Goal: Find specific page/section: Find specific page/section

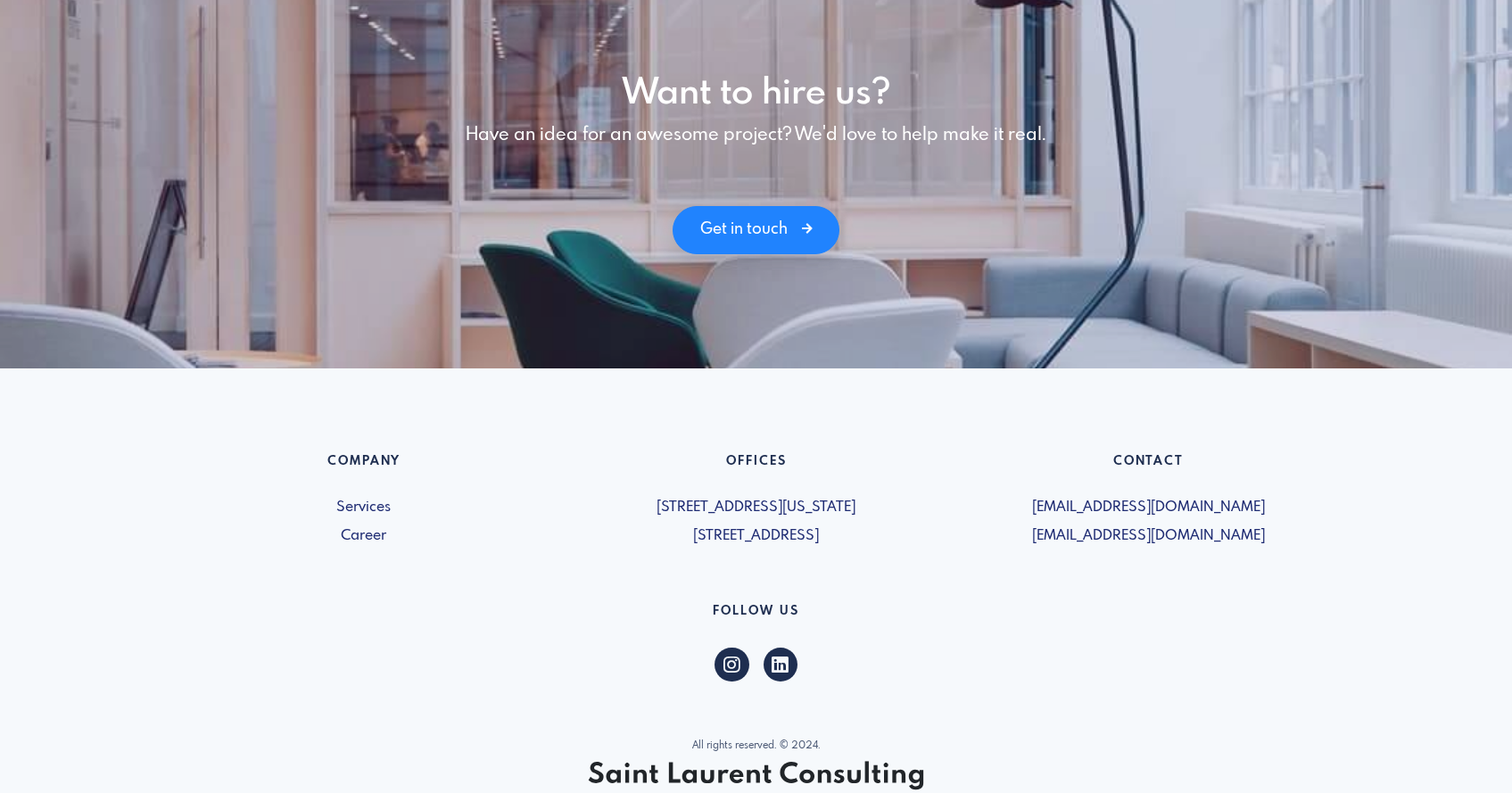
scroll to position [2491, 0]
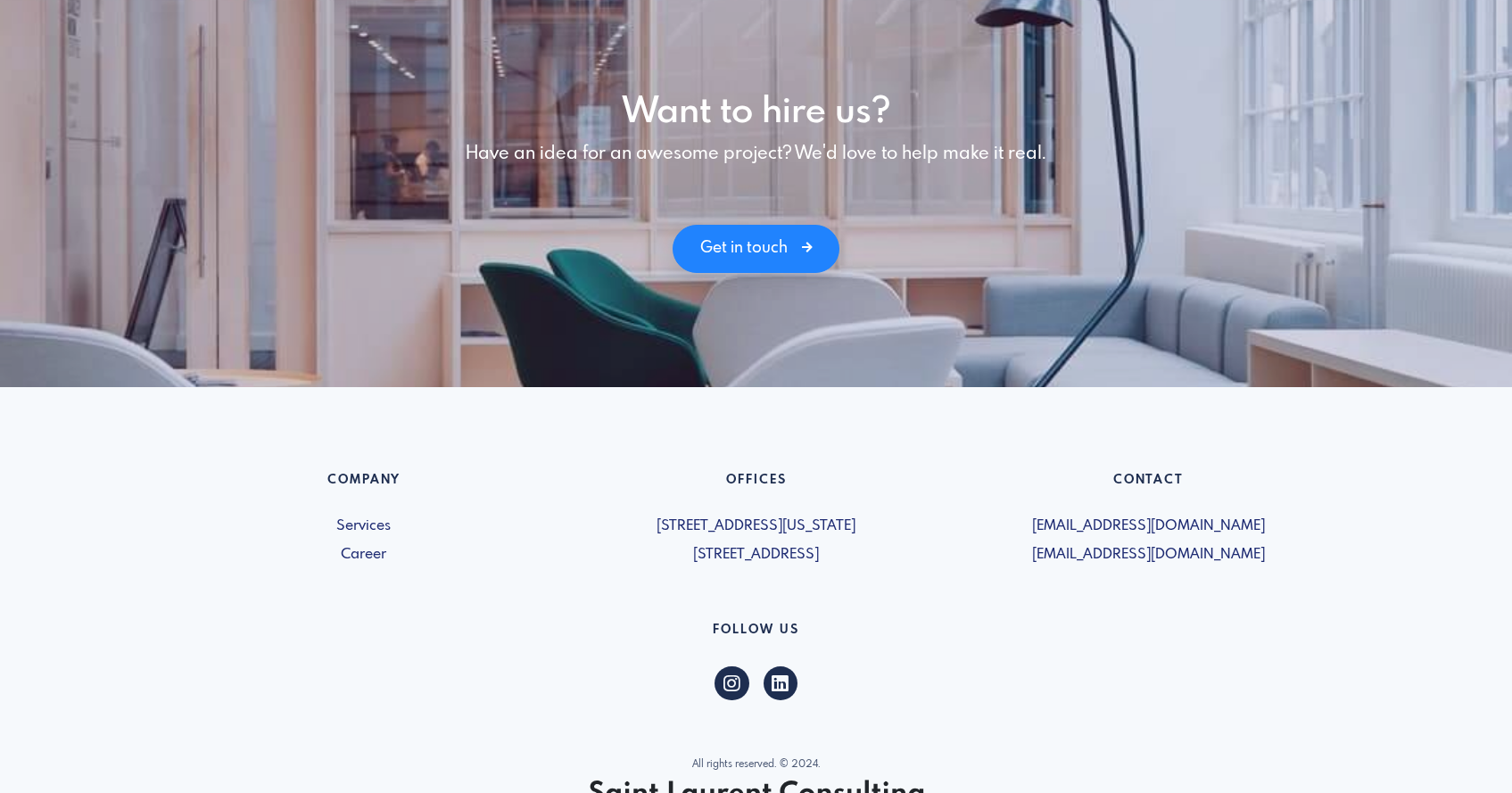
scroll to position [2491, 0]
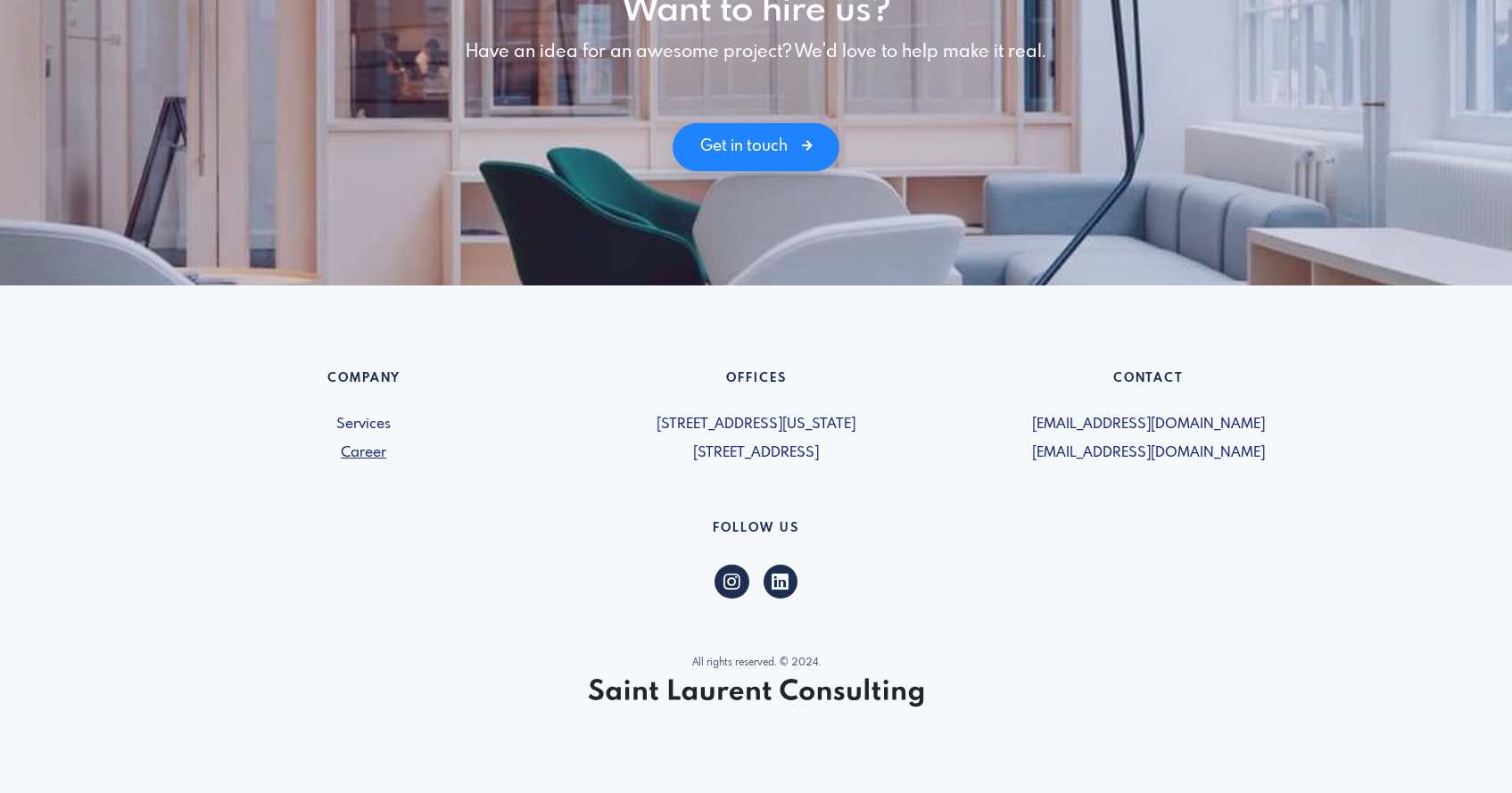
click at [377, 449] on link "Career" at bounding box center [364, 453] width 371 height 21
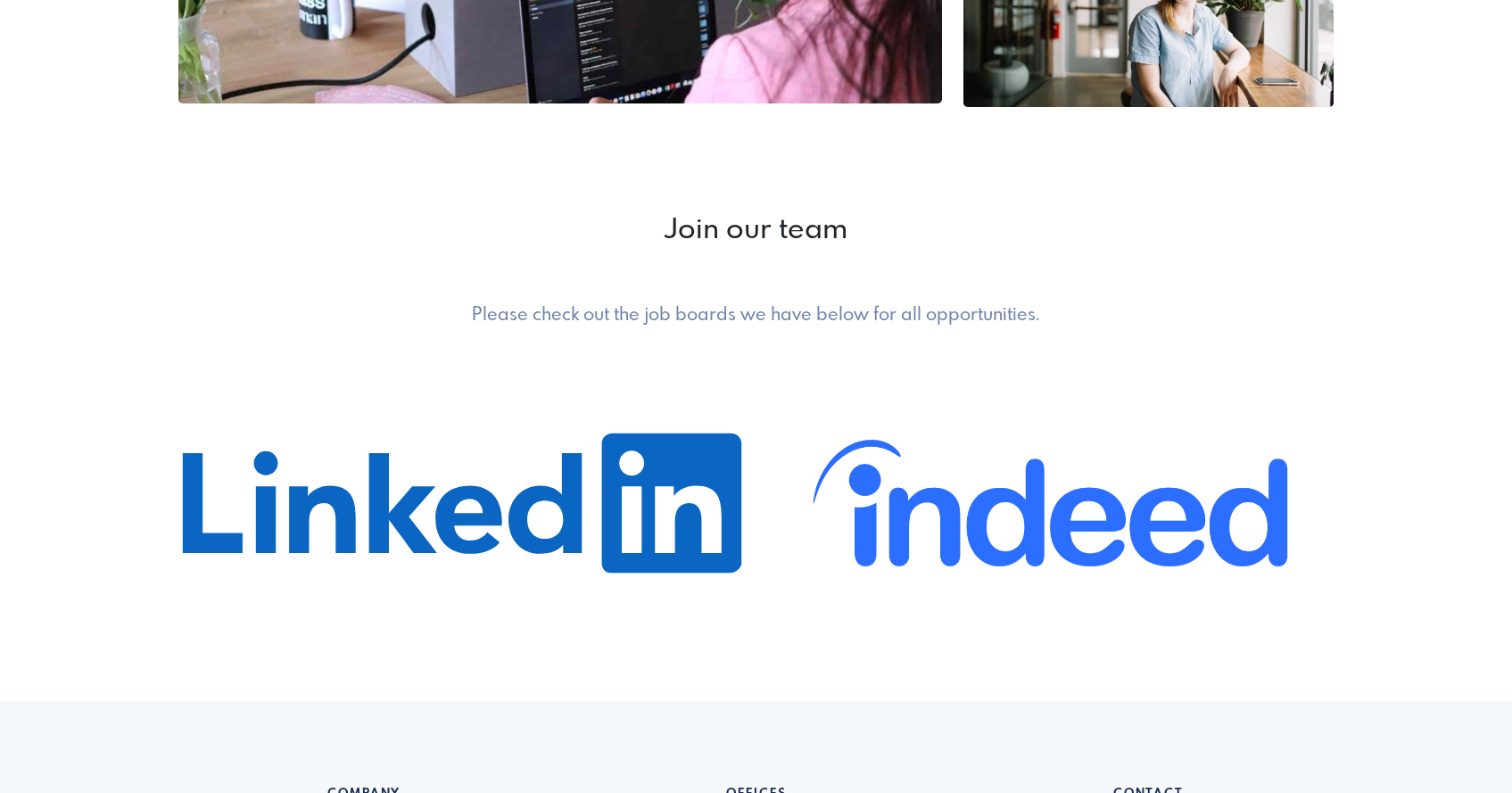
scroll to position [1166, 0]
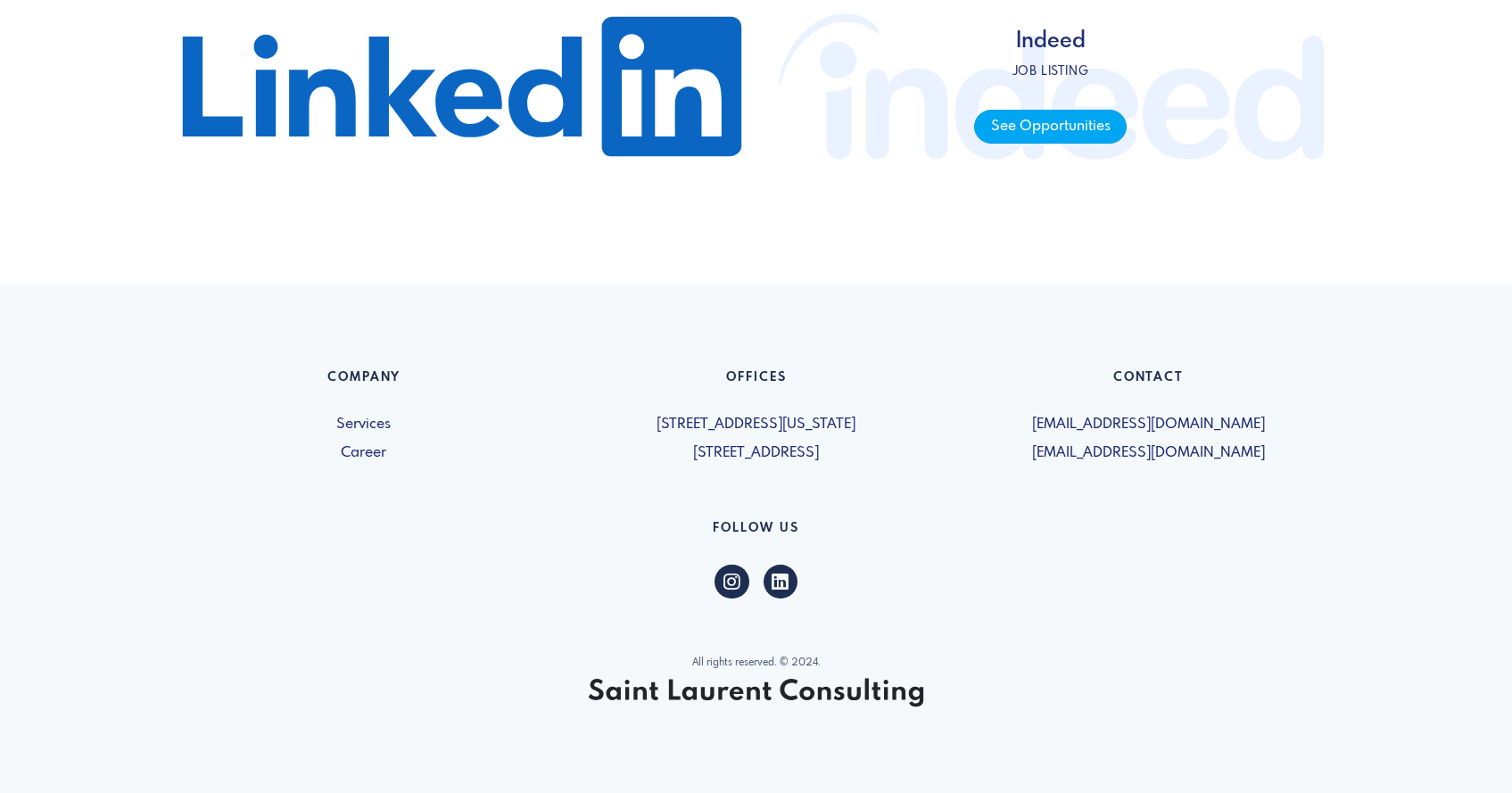
click at [1002, 118] on span "See Opportunities" at bounding box center [1049, 127] width 152 height 35
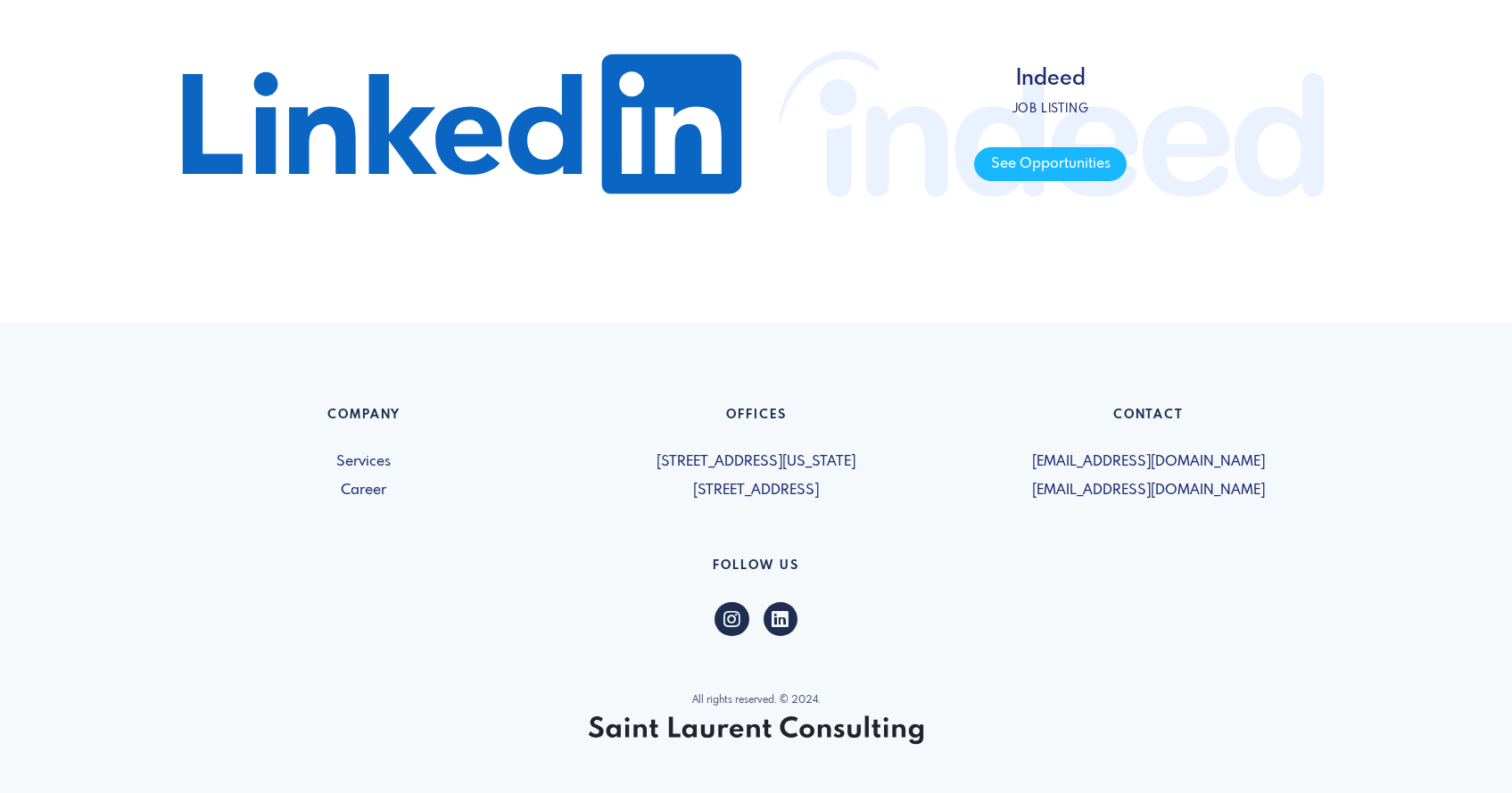
scroll to position [1108, 0]
